Goal: Transaction & Acquisition: Download file/media

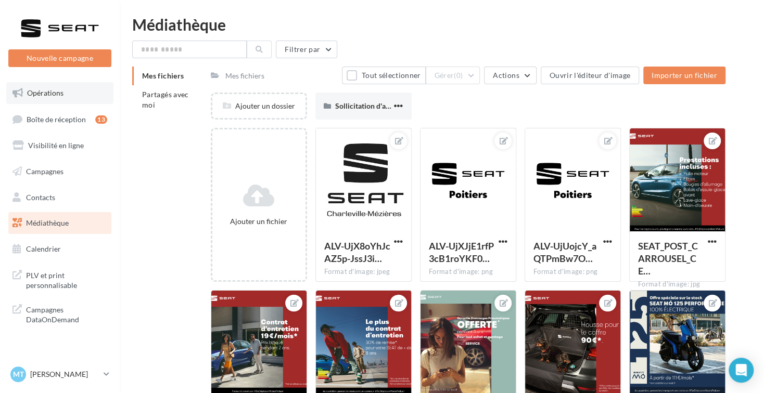
click at [78, 90] on link "Opérations" at bounding box center [59, 93] width 107 height 22
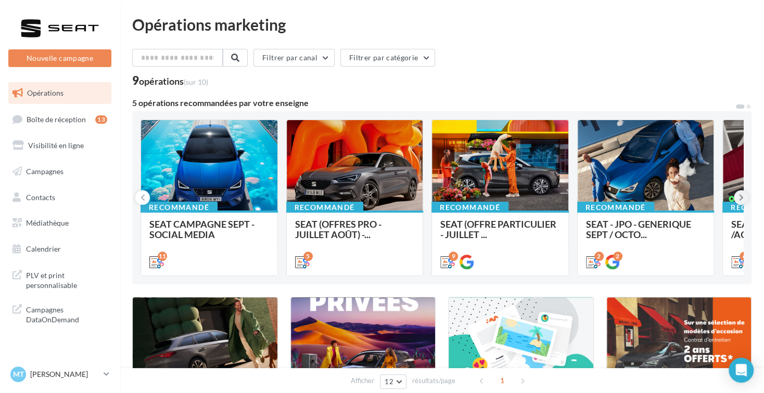
click at [740, 197] on icon at bounding box center [741, 198] width 5 height 10
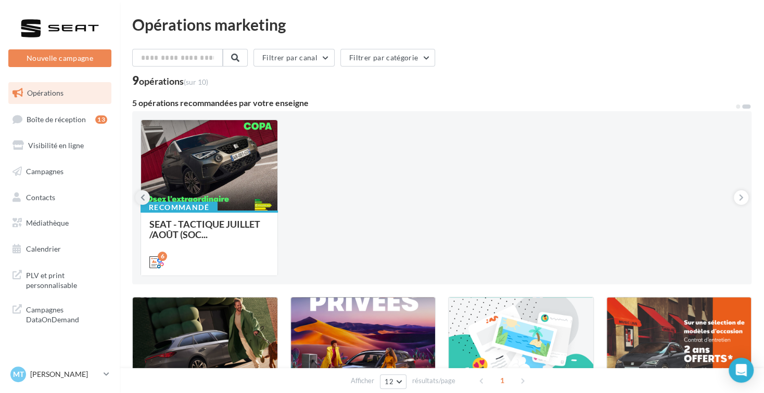
click at [142, 195] on icon at bounding box center [143, 198] width 5 height 10
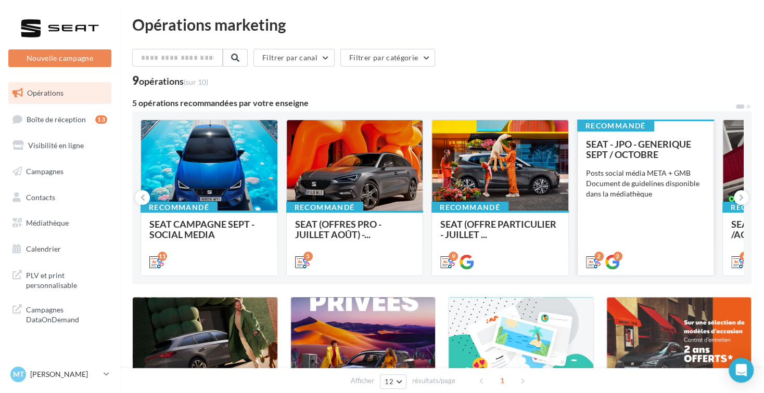
click at [650, 232] on div "SEAT - JPO - GENERIQUE SEPT / OCTOBRE Posts social média META + GMB Document de…" at bounding box center [646, 203] width 120 height 128
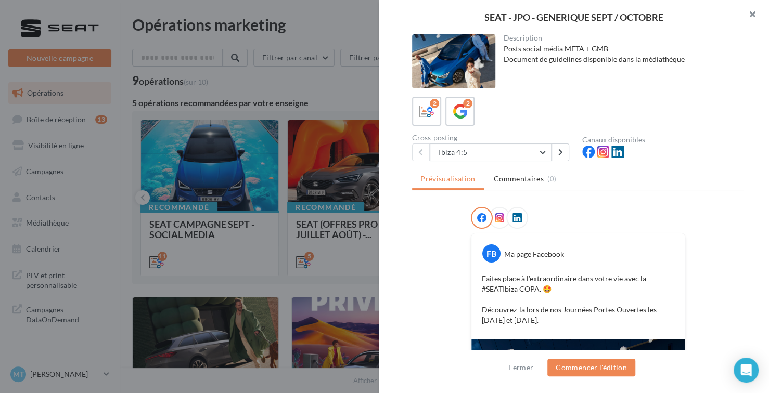
click at [755, 9] on button "button" at bounding box center [749, 15] width 42 height 31
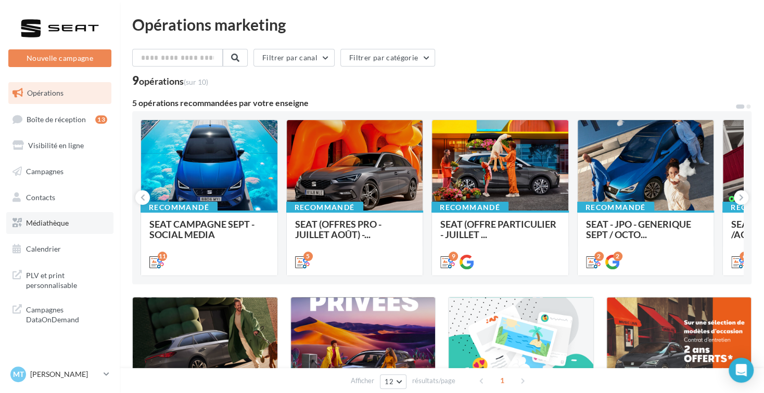
click at [40, 226] on span "Médiathèque" at bounding box center [47, 223] width 43 height 9
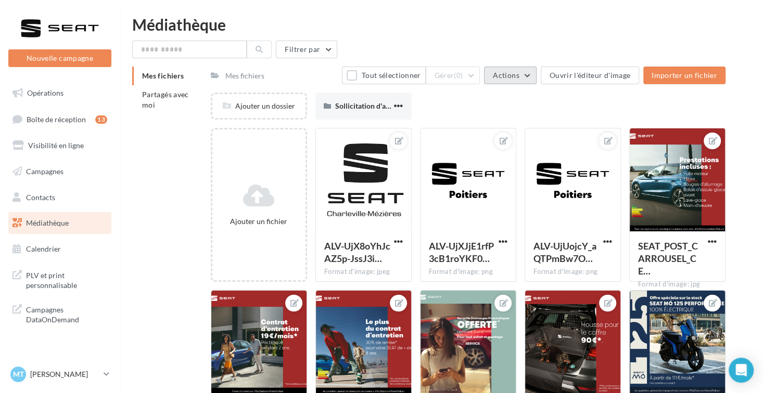
click at [519, 77] on span "Actions" at bounding box center [506, 75] width 26 height 9
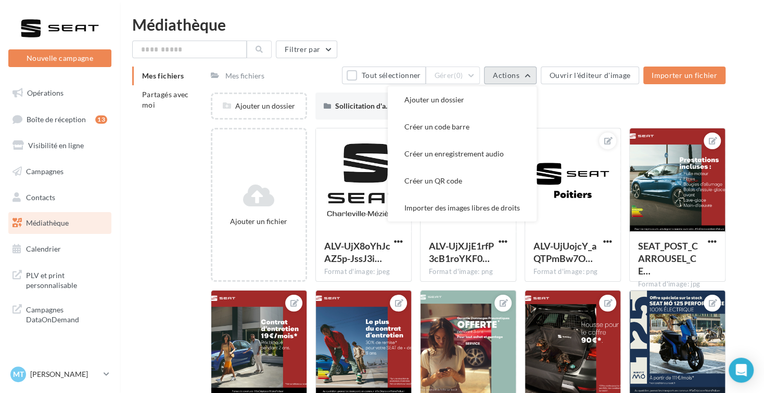
click at [519, 77] on span "Actions" at bounding box center [506, 75] width 26 height 9
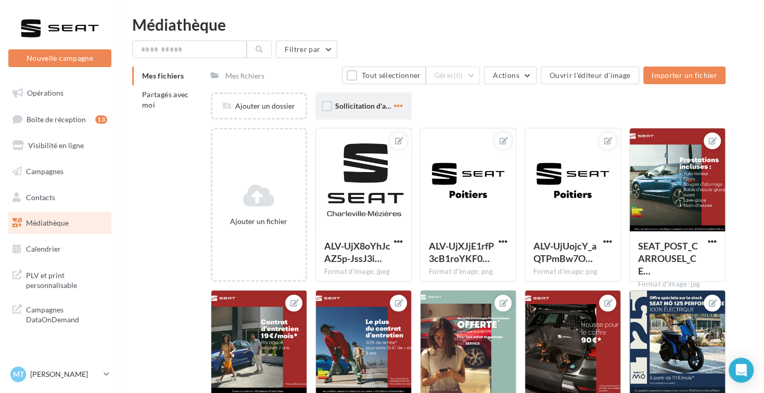
click at [395, 110] on span "button" at bounding box center [398, 105] width 9 height 9
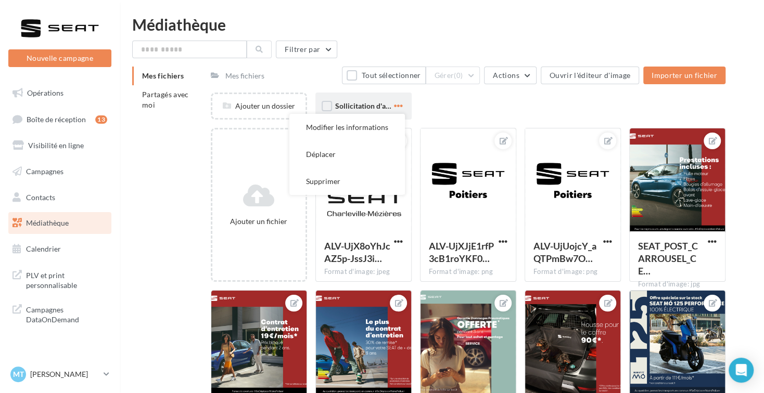
click at [395, 110] on span "button" at bounding box center [398, 105] width 9 height 9
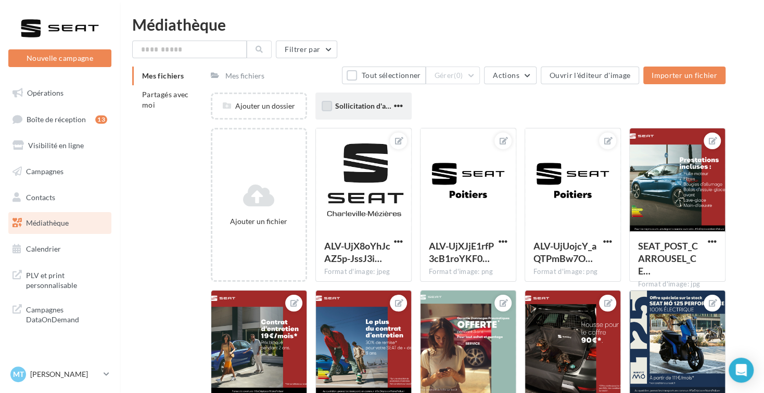
click at [324, 103] on label at bounding box center [327, 106] width 10 height 10
click at [345, 103] on span "Sollicitation d'avis" at bounding box center [364, 105] width 59 height 9
click at [157, 97] on span "Partagés avec moi" at bounding box center [165, 99] width 47 height 19
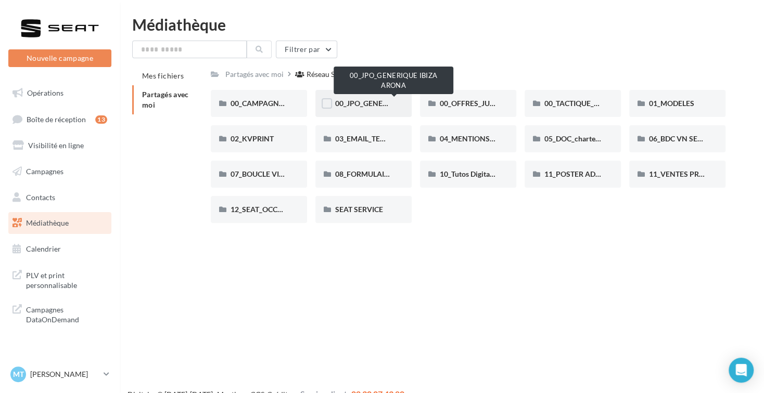
click at [364, 107] on span "00_JPO_GENERIQUE IBIZA ARONA" at bounding box center [394, 103] width 118 height 9
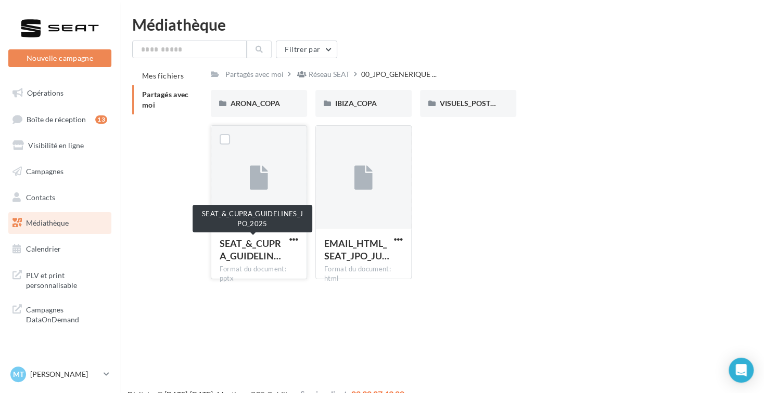
click at [262, 252] on span "SEAT_&_CUPRA_GUIDELIN…" at bounding box center [250, 250] width 61 height 24
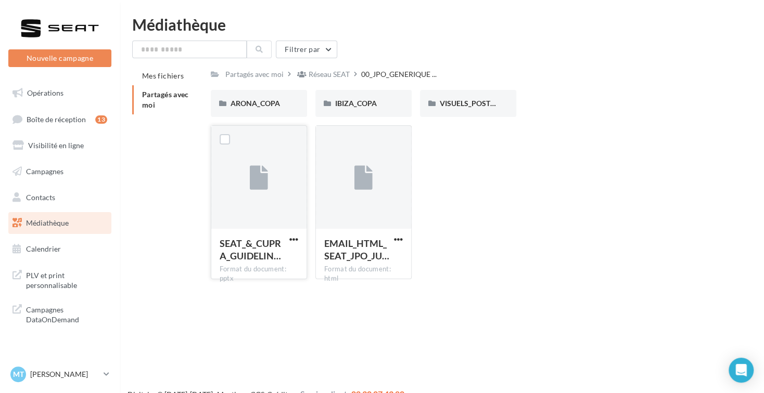
click at [255, 240] on span "SEAT_&_CUPRA_GUIDELIN…" at bounding box center [250, 250] width 61 height 24
click at [267, 212] on div at bounding box center [258, 178] width 95 height 104
click at [268, 211] on div at bounding box center [258, 178] width 95 height 104
click at [297, 240] on span "button" at bounding box center [293, 239] width 9 height 9
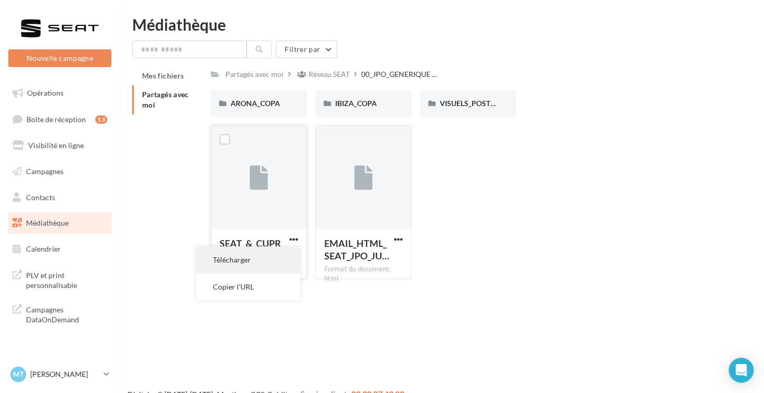
click at [284, 263] on button "Télécharger" at bounding box center [248, 260] width 104 height 27
click at [369, 169] on icon at bounding box center [363, 179] width 18 height 24
click at [371, 170] on icon at bounding box center [363, 179] width 18 height 24
click at [400, 237] on span "button" at bounding box center [398, 239] width 9 height 9
click at [374, 260] on button "Télécharger" at bounding box center [353, 260] width 104 height 27
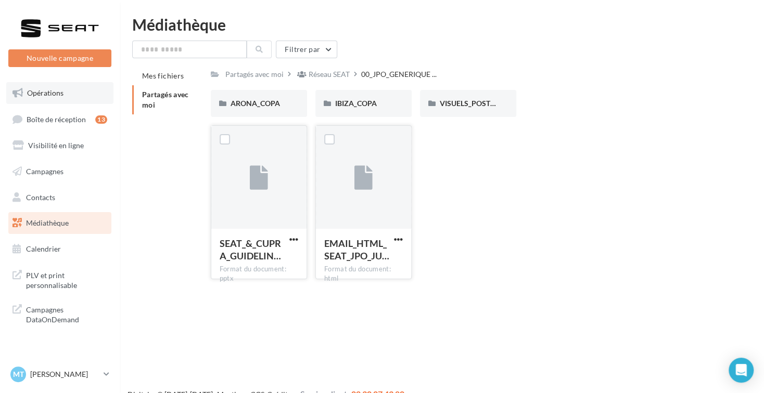
click at [44, 91] on span "Opérations" at bounding box center [45, 92] width 36 height 9
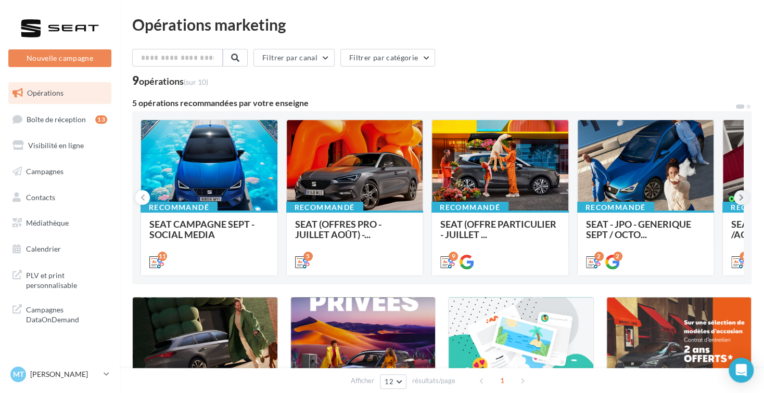
click at [740, 197] on icon at bounding box center [741, 198] width 5 height 10
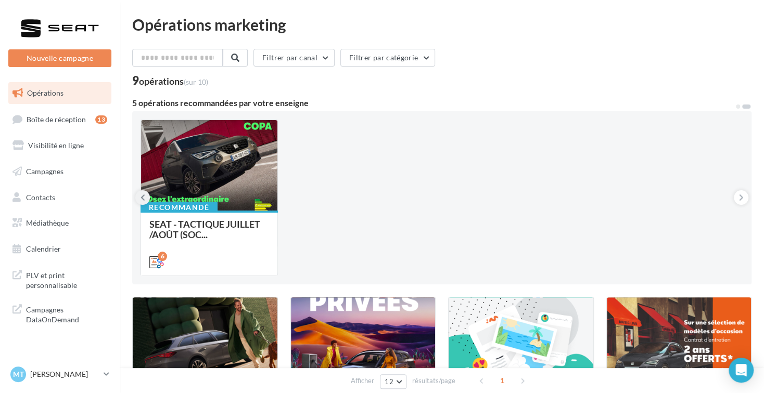
click at [139, 199] on button at bounding box center [142, 197] width 15 height 15
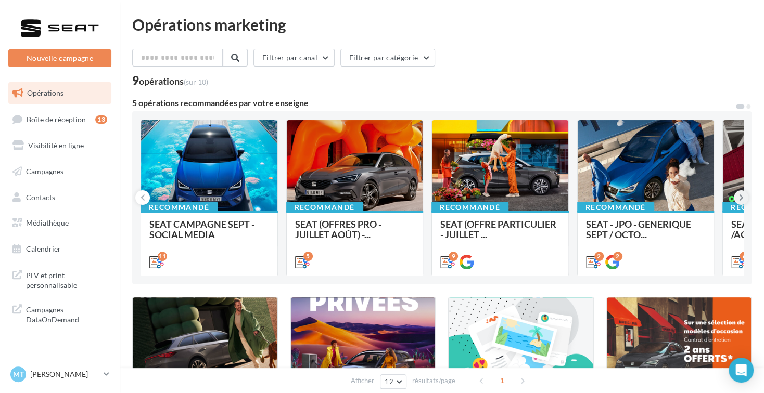
click at [746, 200] on button at bounding box center [741, 197] width 15 height 15
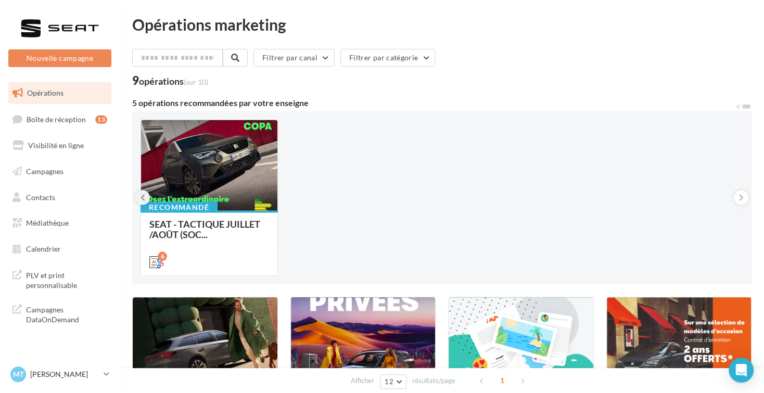
click at [143, 198] on icon at bounding box center [143, 198] width 5 height 10
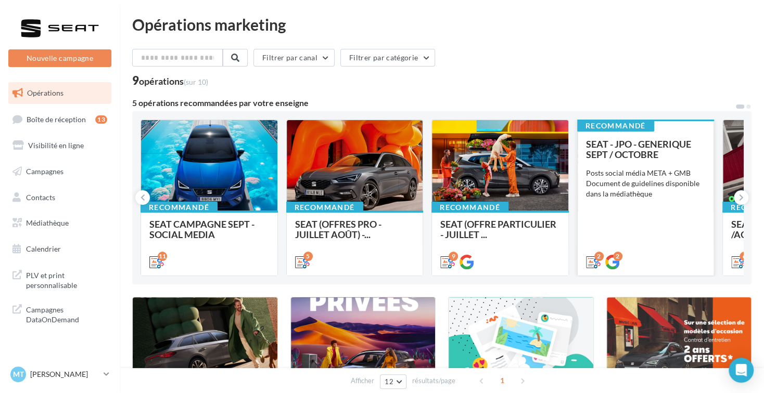
click at [616, 233] on div "SEAT - JPO - GENERIQUE SEPT / OCTOBRE Posts social média META + GMB Document de…" at bounding box center [646, 203] width 120 height 128
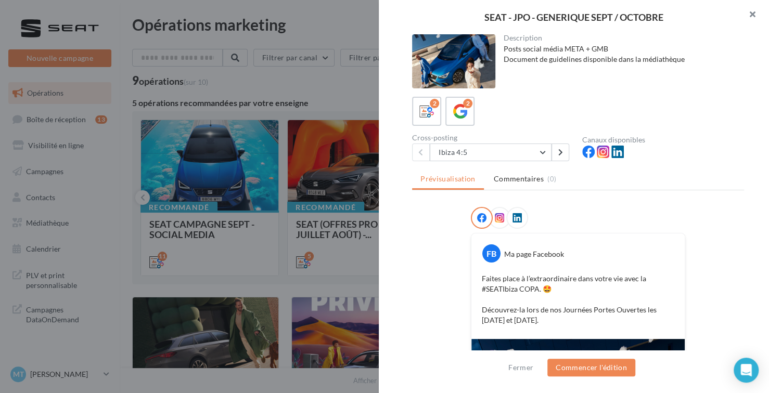
click at [752, 10] on button "button" at bounding box center [749, 15] width 42 height 31
